Goal: Find contact information: Obtain details needed to contact an individual or organization

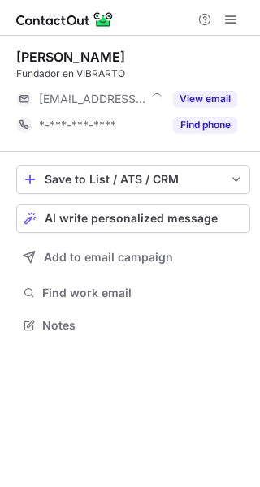
scroll to position [314, 260]
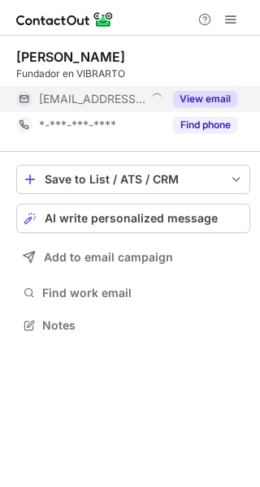
click at [194, 97] on button "View email" at bounding box center [205, 99] width 64 height 16
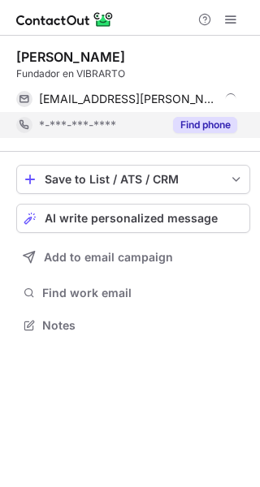
click at [196, 119] on button "Find phone" at bounding box center [205, 125] width 64 height 16
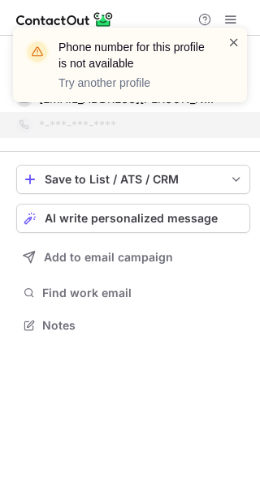
click at [228, 45] on span at bounding box center [233, 42] width 13 height 16
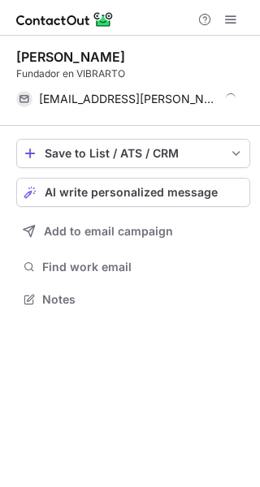
scroll to position [288, 260]
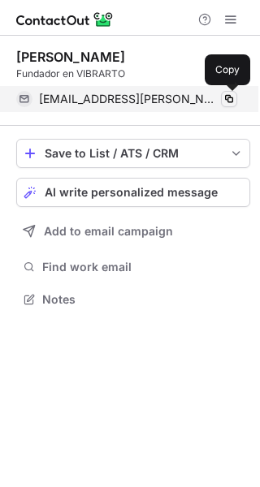
click at [228, 94] on span at bounding box center [228, 99] width 13 height 13
